Goal: Book appointment/travel/reservation

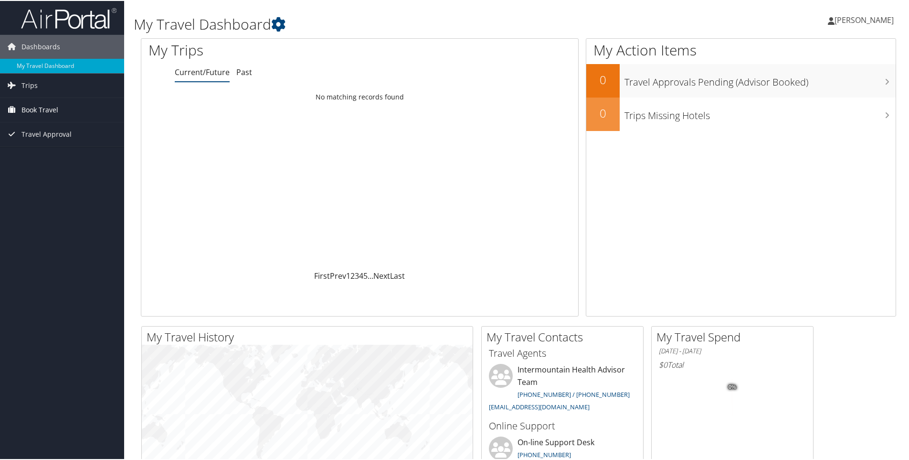
click at [46, 109] on span "Book Travel" at bounding box center [39, 109] width 37 height 24
click at [45, 156] on link "Book/Manage Online Trips" at bounding box center [62, 157] width 124 height 14
click at [64, 159] on link "Book/Manage Online Trips" at bounding box center [62, 157] width 124 height 14
